Goal: Communication & Community: Ask a question

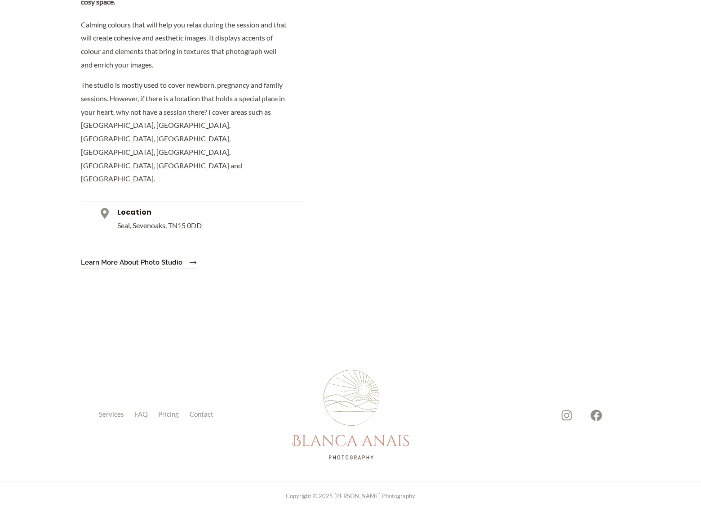
scroll to position [2960, 0]
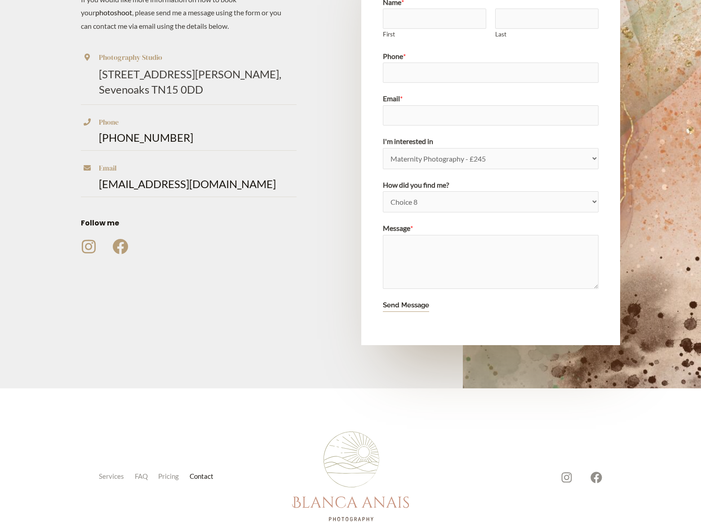
scroll to position [30, 0]
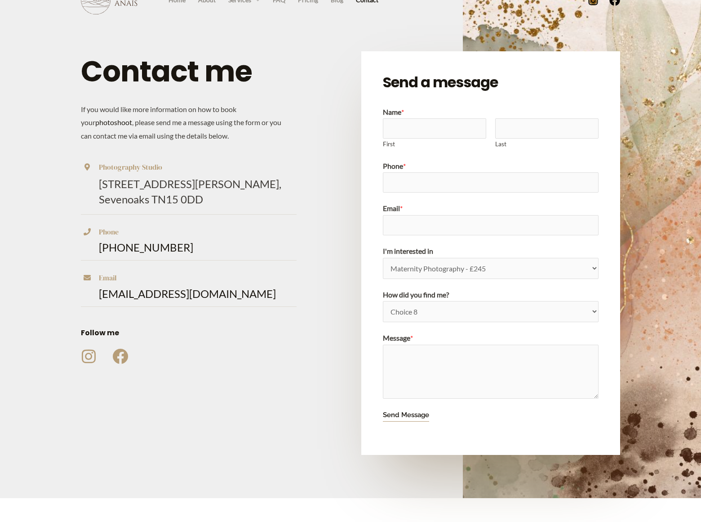
select select "Newborn Photography - £345"
select select "Friend recommendation"
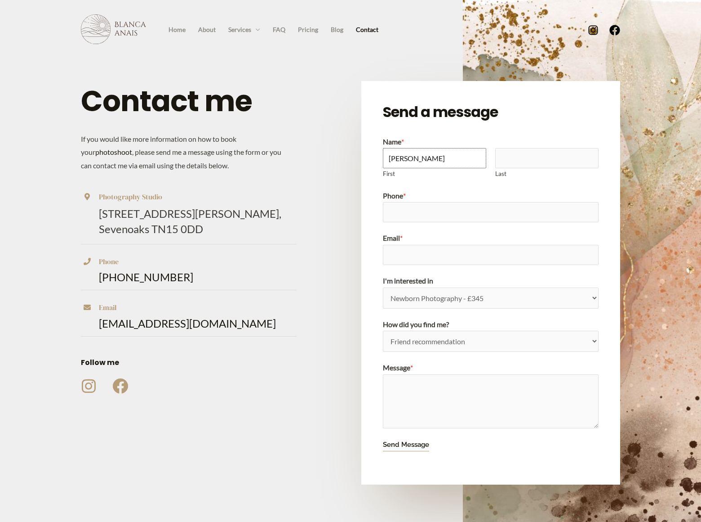
type input "[PERSON_NAME]"
type input "8054002077"
type input "[PERSON_NAME][EMAIL_ADDRESS][DOMAIN_NAME]"
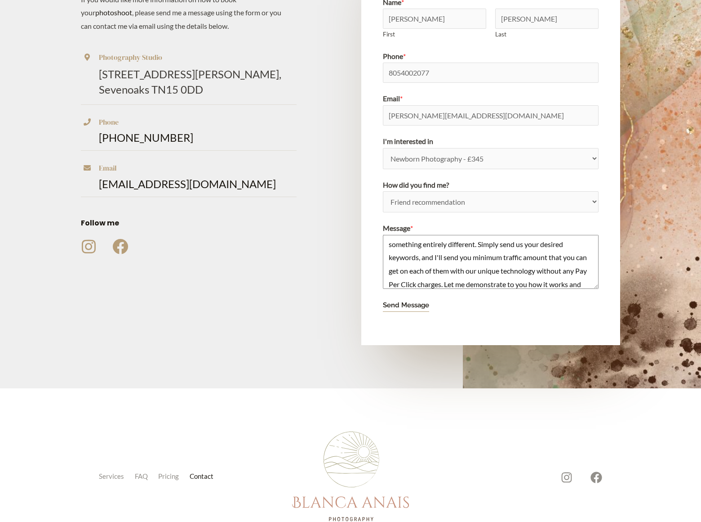
scroll to position [30, 0]
type textarea "I am not offering SEO or Pay Per Click Advertising services. This is something …"
click at [406, 305] on button "Send Message" at bounding box center [406, 305] width 46 height 13
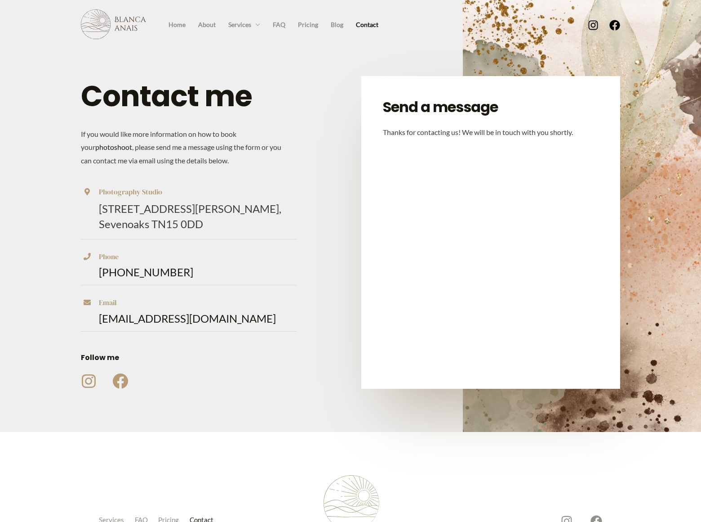
scroll to position [49, 0]
